Goal: Information Seeking & Learning: Learn about a topic

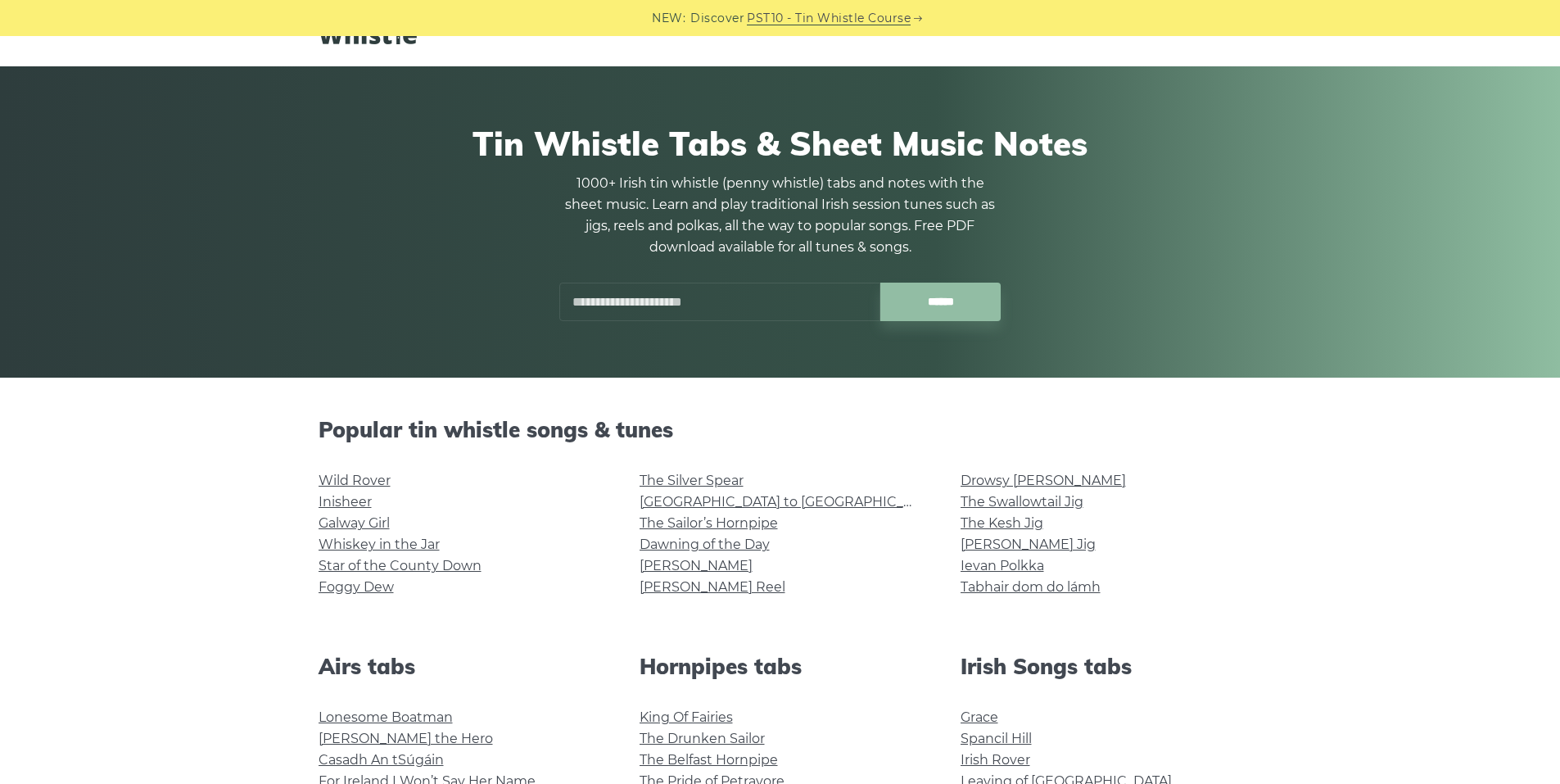
scroll to position [82, 0]
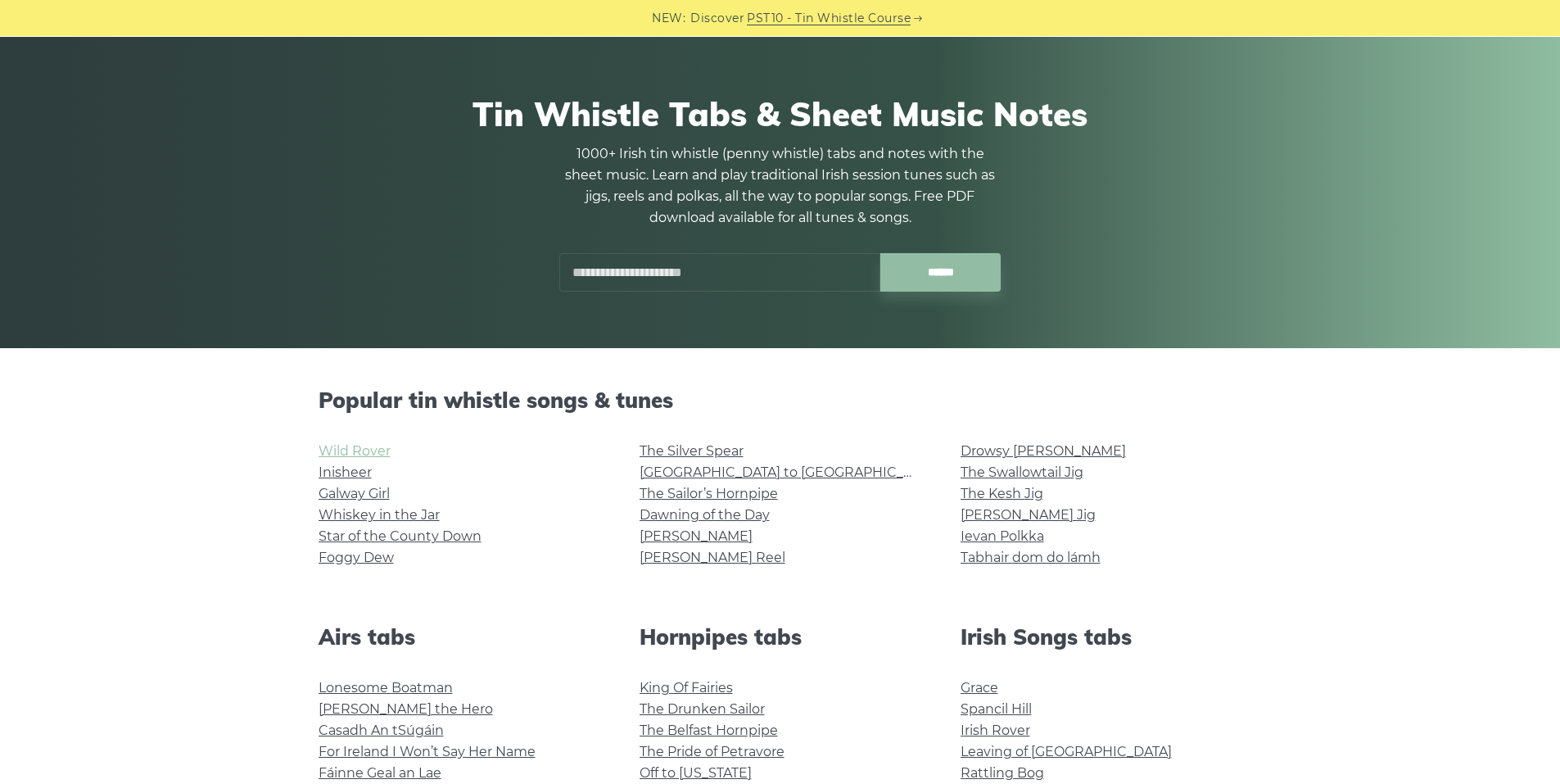
click at [344, 445] on link "Wild Rover" at bounding box center [355, 450] width 72 height 16
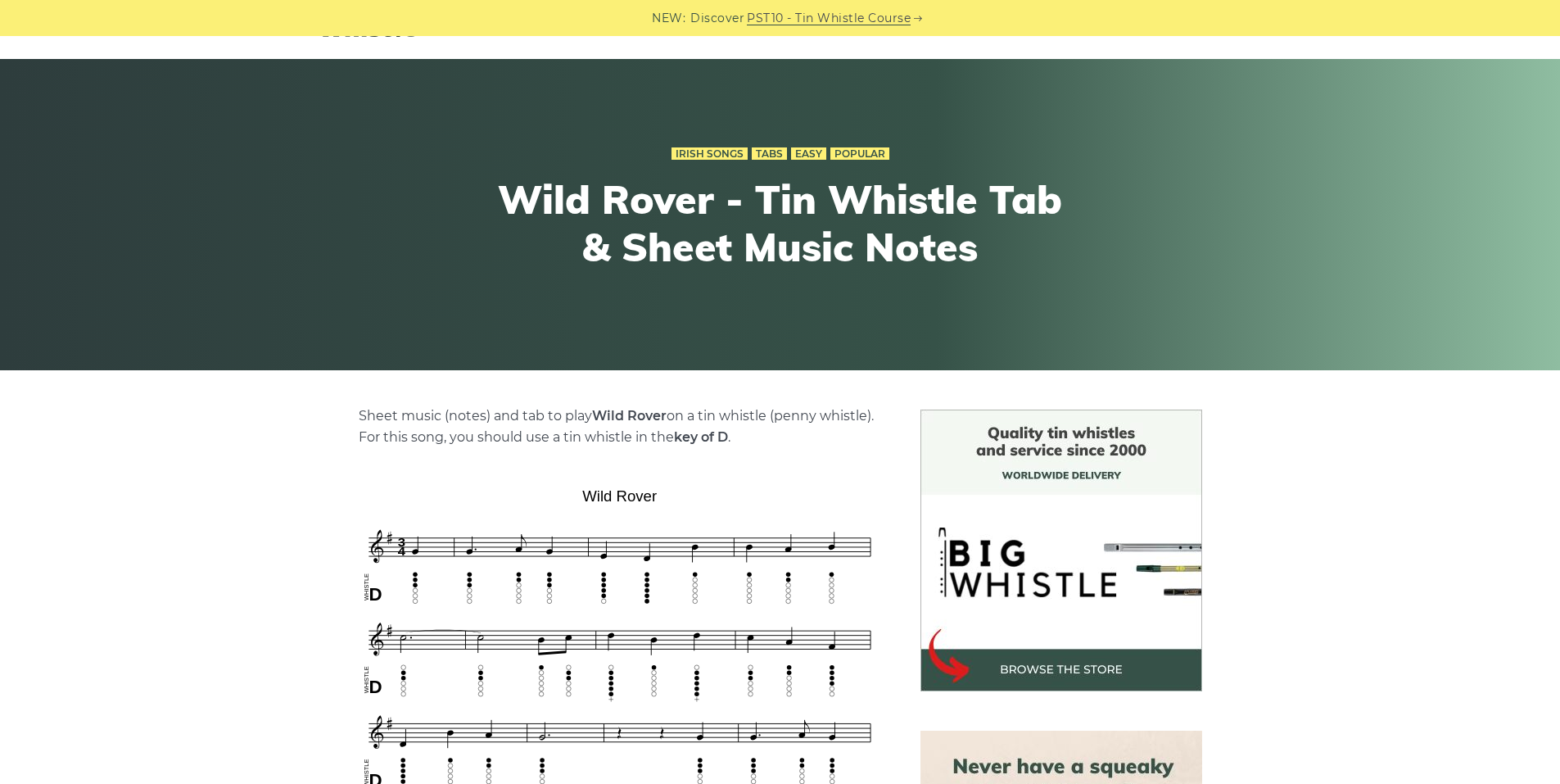
scroll to position [327, 0]
